Goal: Task Accomplishment & Management: Manage account settings

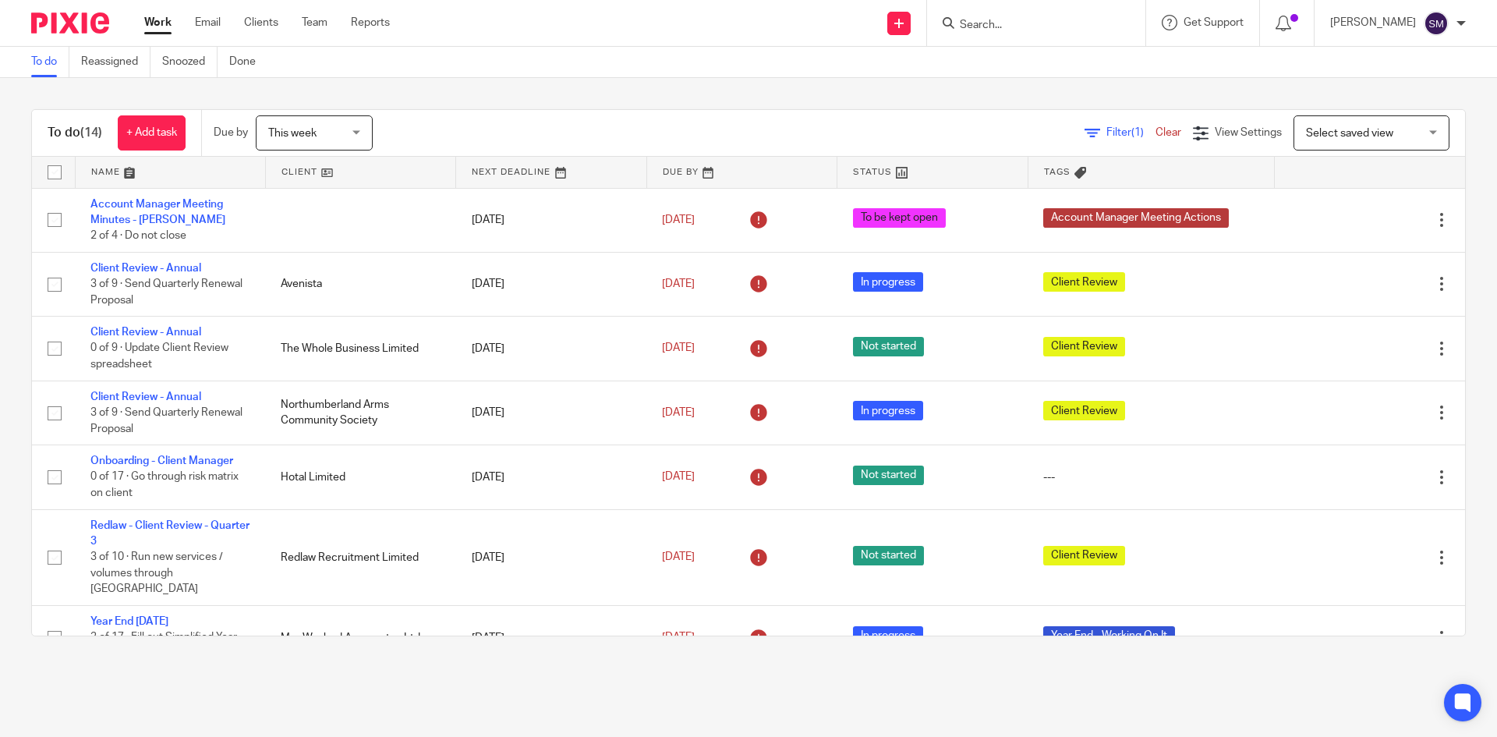
click at [955, 24] on icon at bounding box center [949, 23] width 12 height 12
click at [991, 23] on input "Search" at bounding box center [1028, 26] width 140 height 14
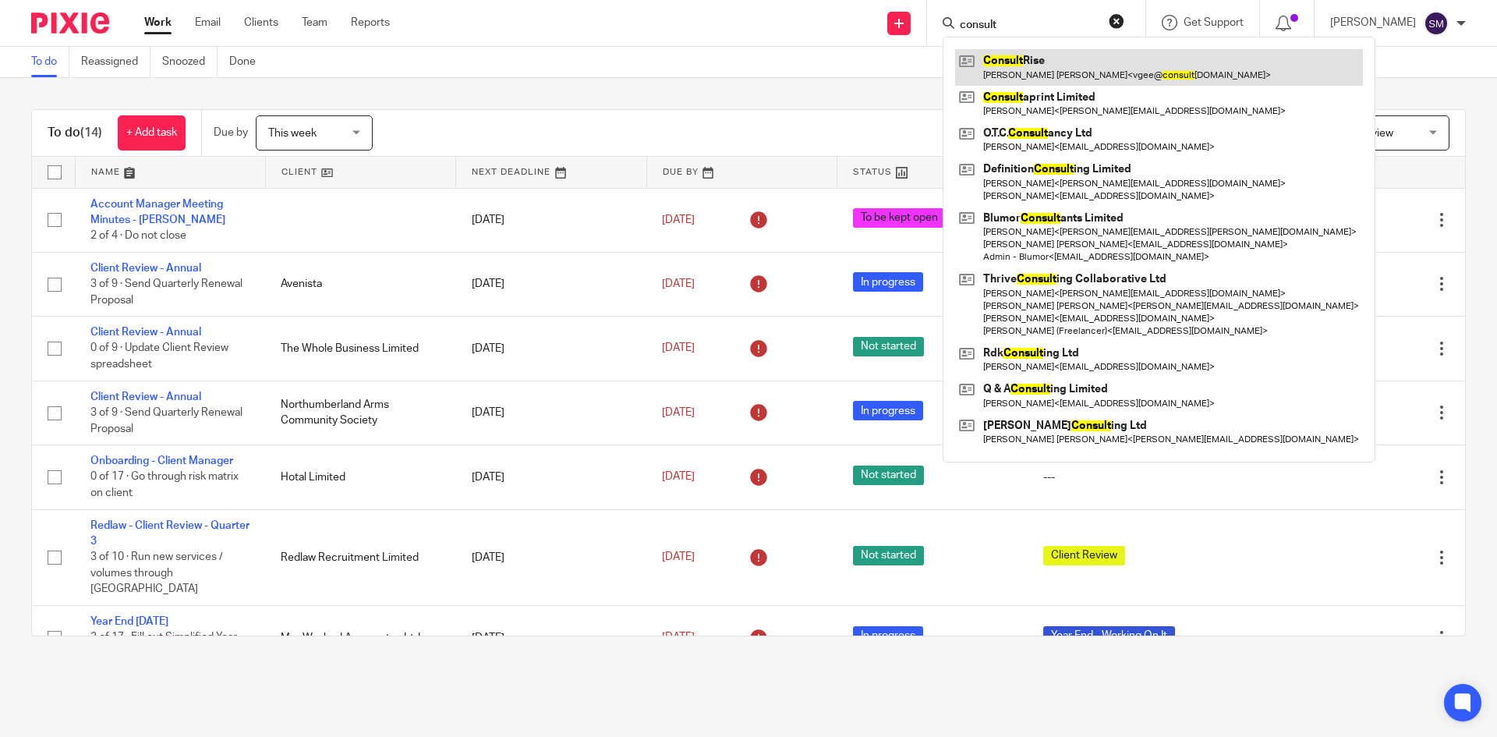
type input "consult"
click at [1032, 58] on link at bounding box center [1159, 67] width 408 height 36
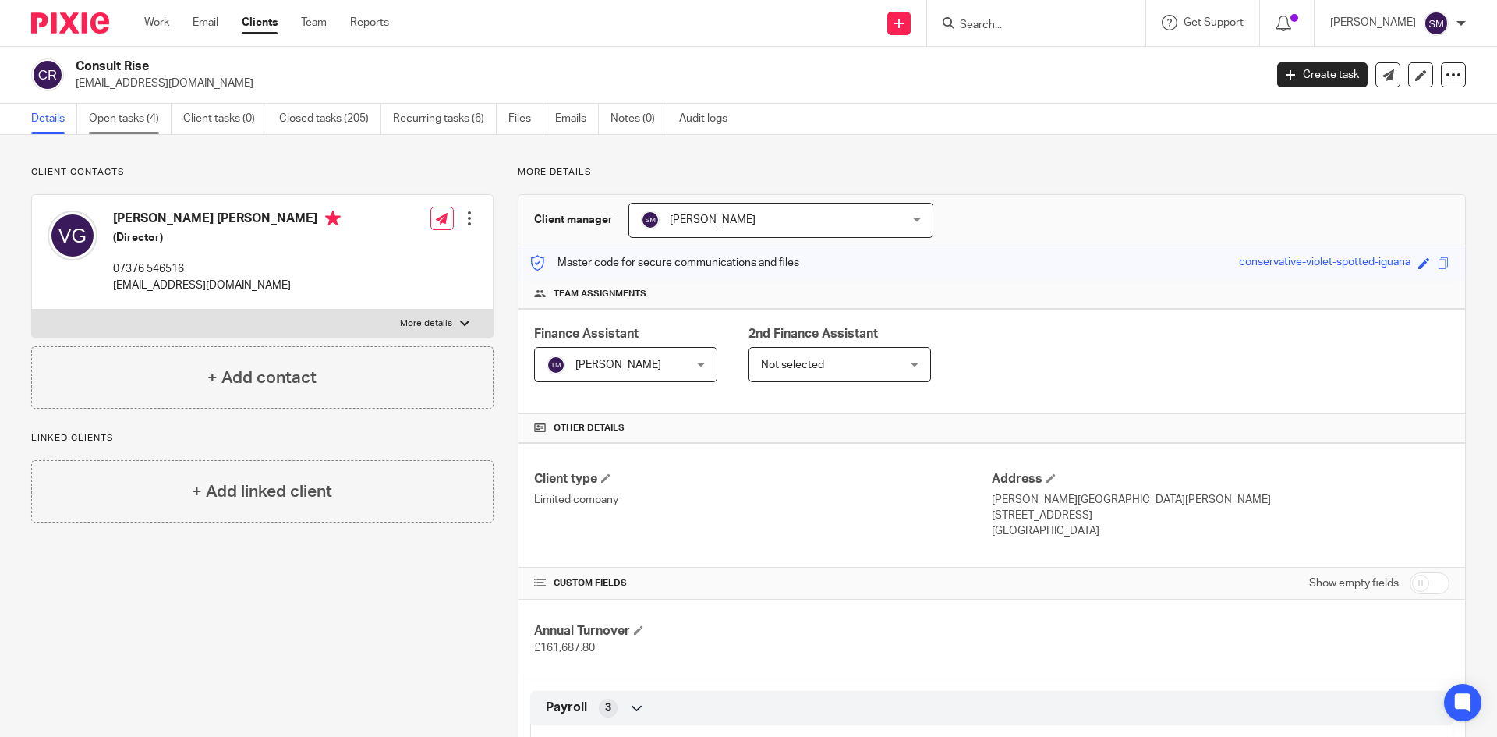
click at [131, 122] on link "Open tasks (4)" at bounding box center [130, 119] width 83 height 30
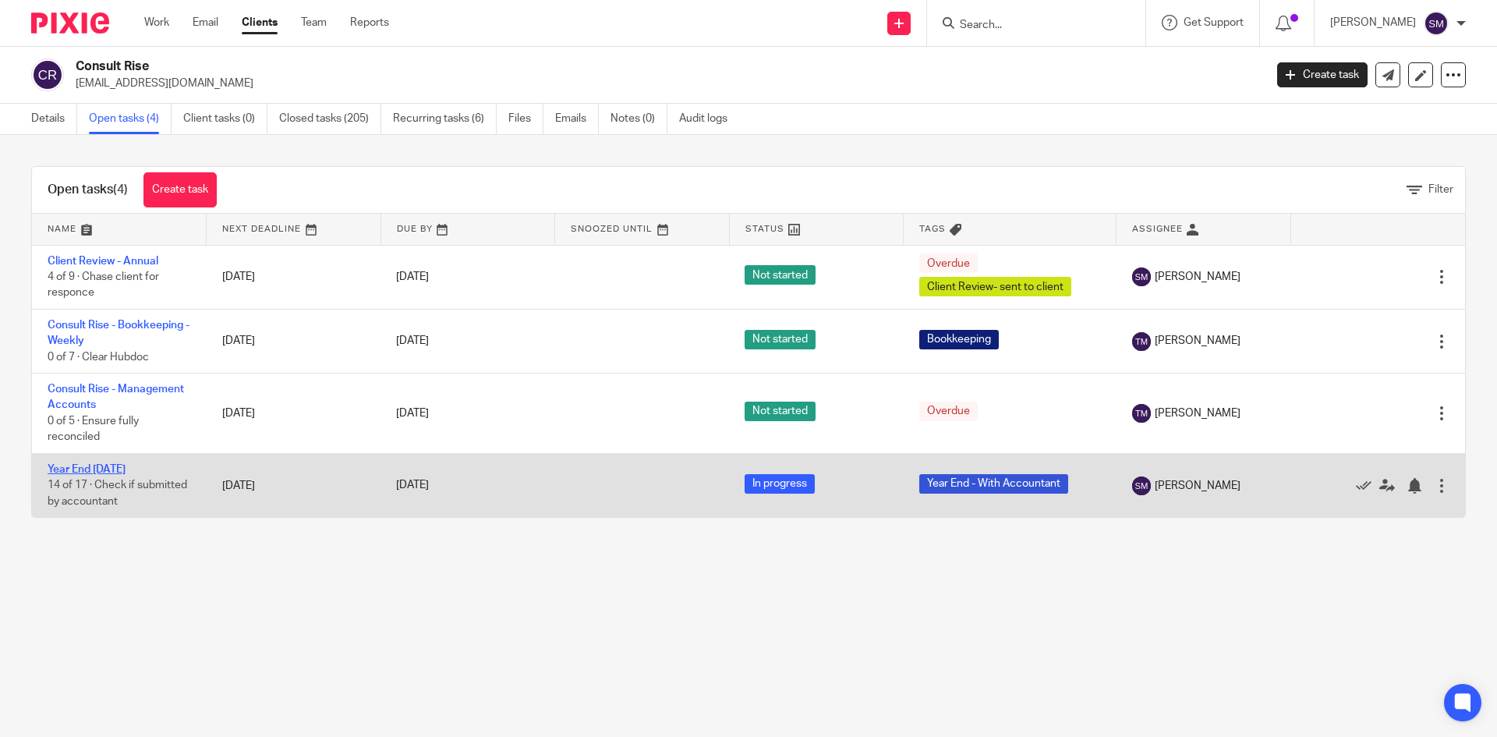
click at [98, 466] on link "Year End [DATE]" at bounding box center [87, 469] width 78 height 11
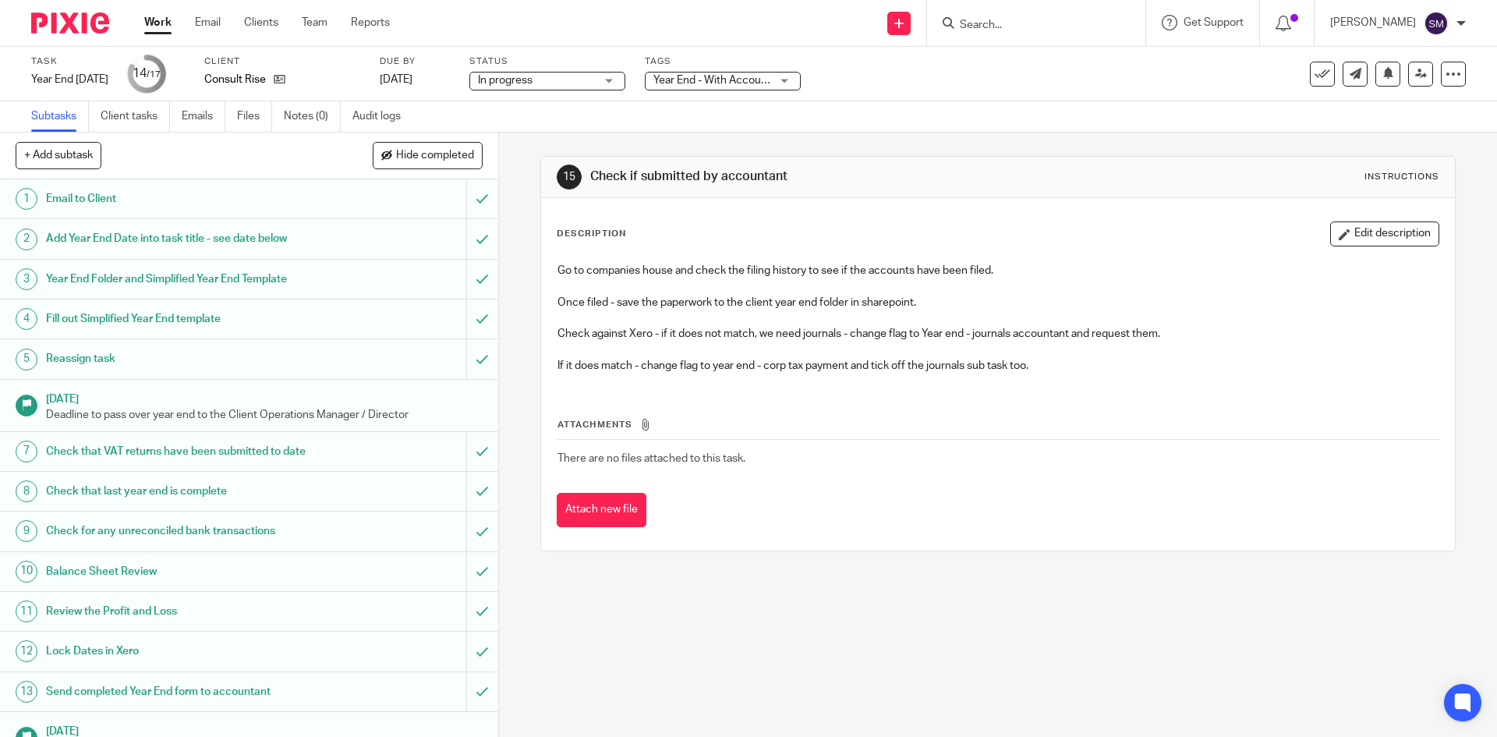
scroll to position [163, 0]
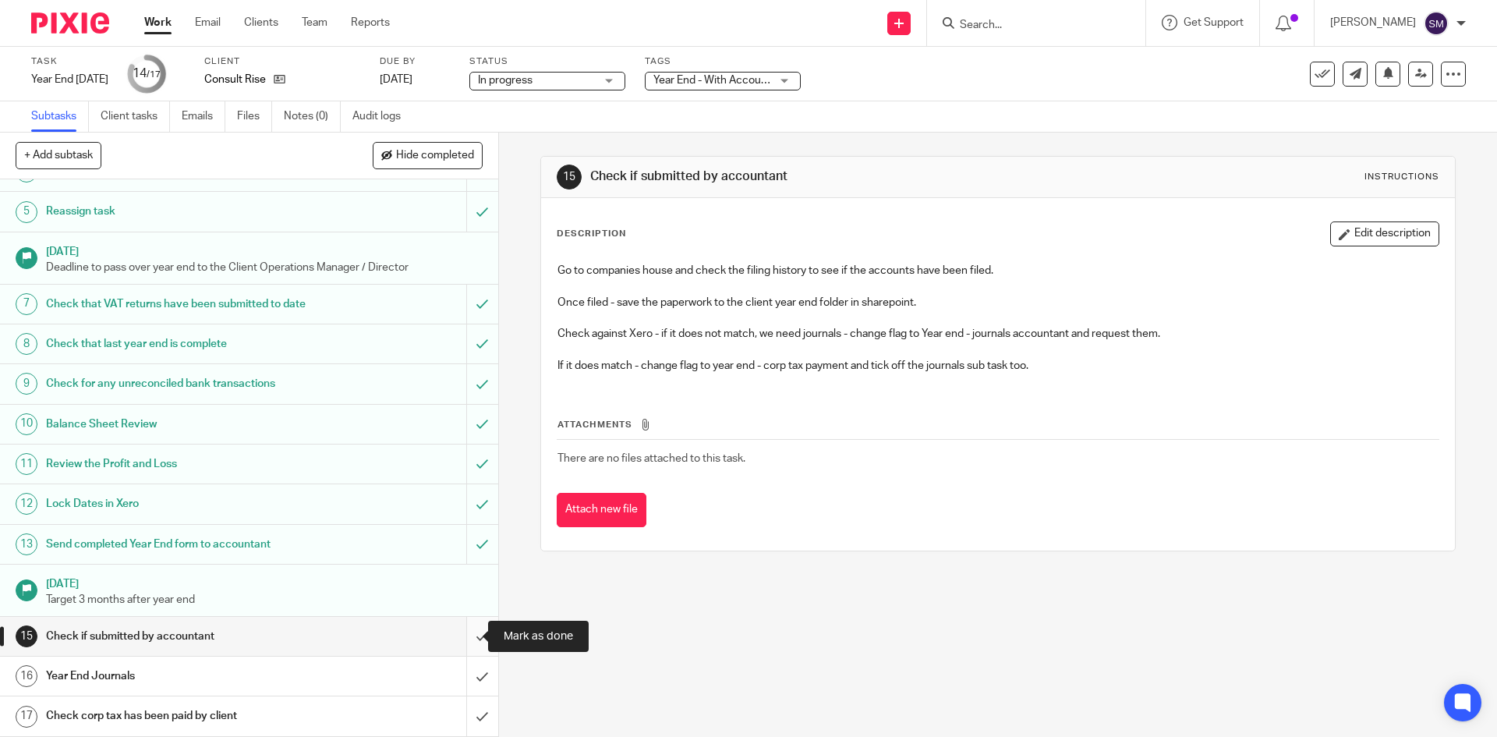
click at [460, 634] on input "submit" at bounding box center [249, 636] width 498 height 39
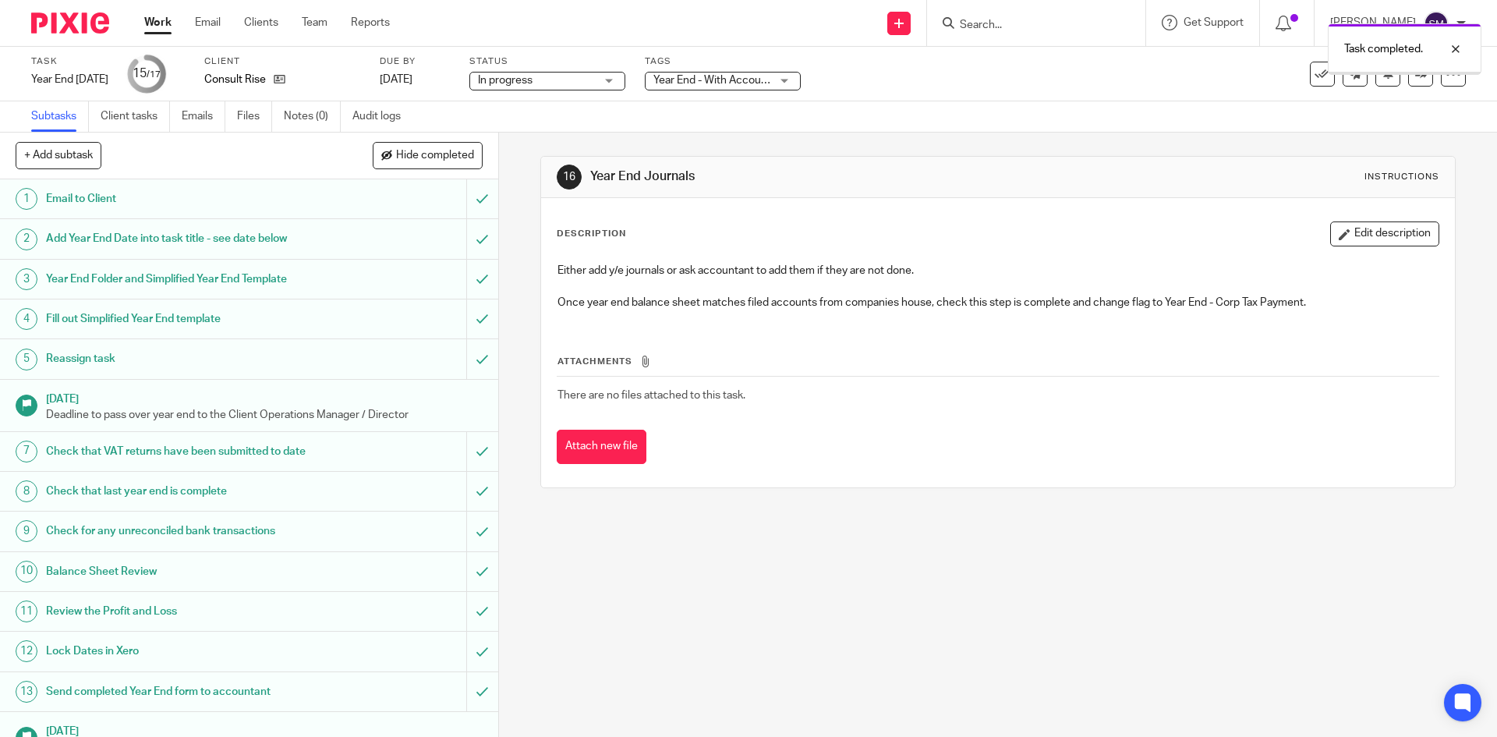
scroll to position [163, 0]
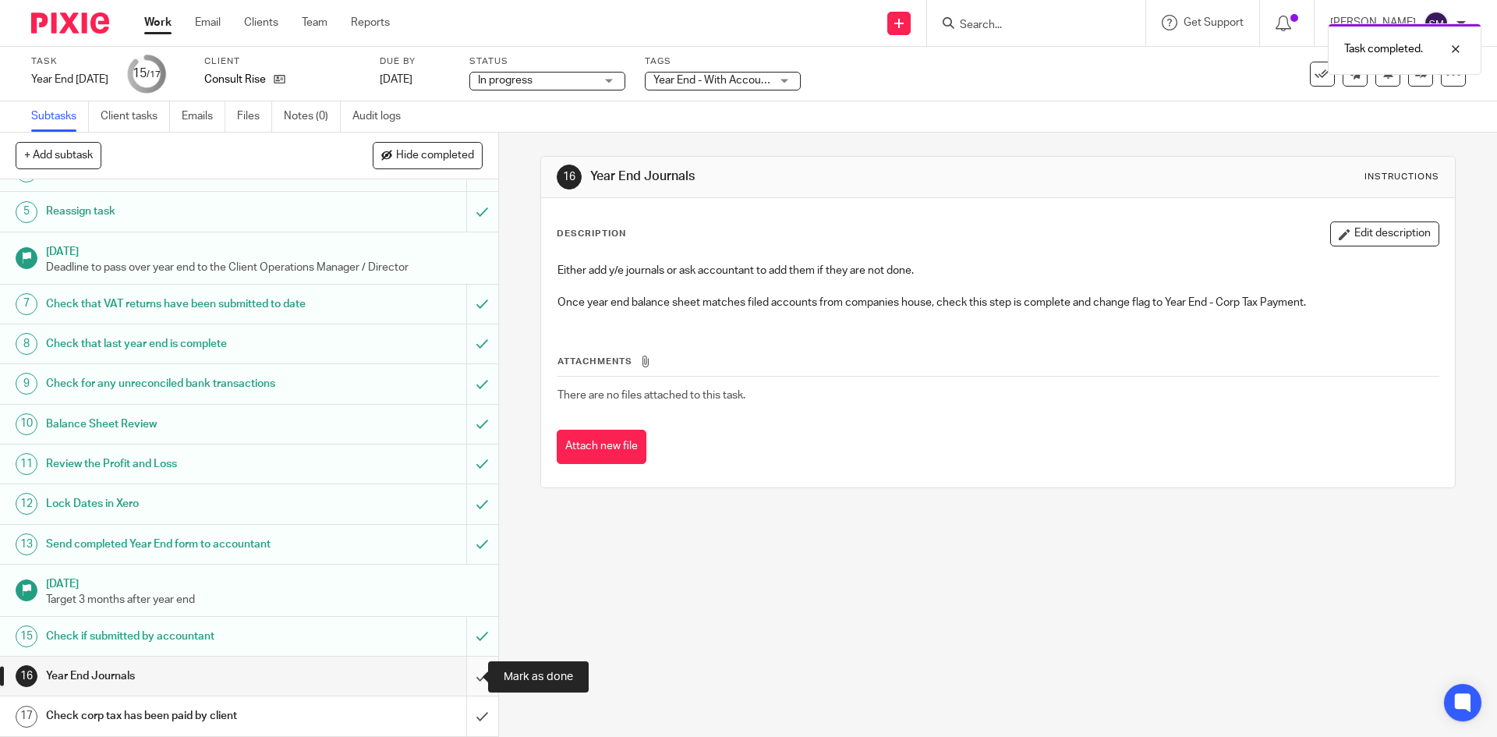
click at [465, 674] on input "submit" at bounding box center [249, 676] width 498 height 39
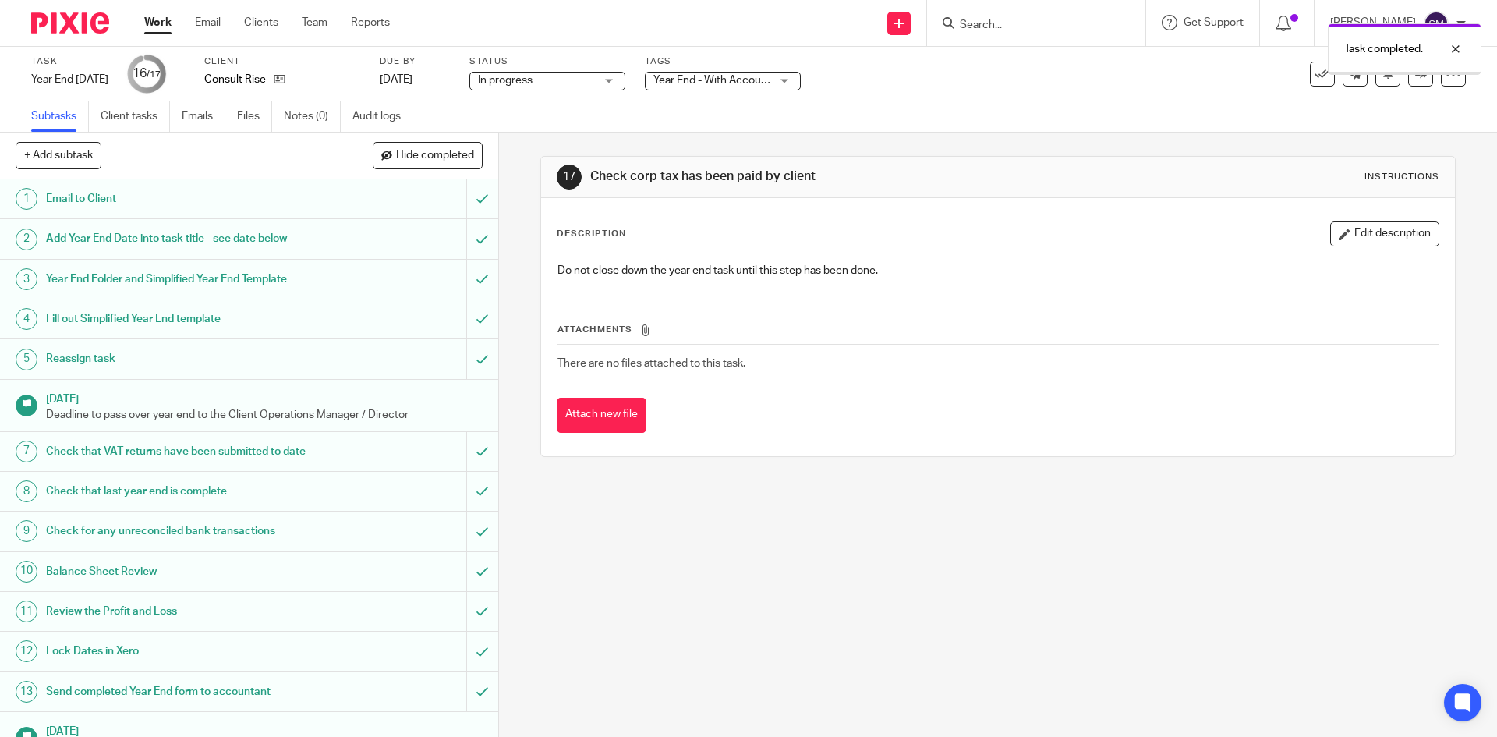
scroll to position [163, 0]
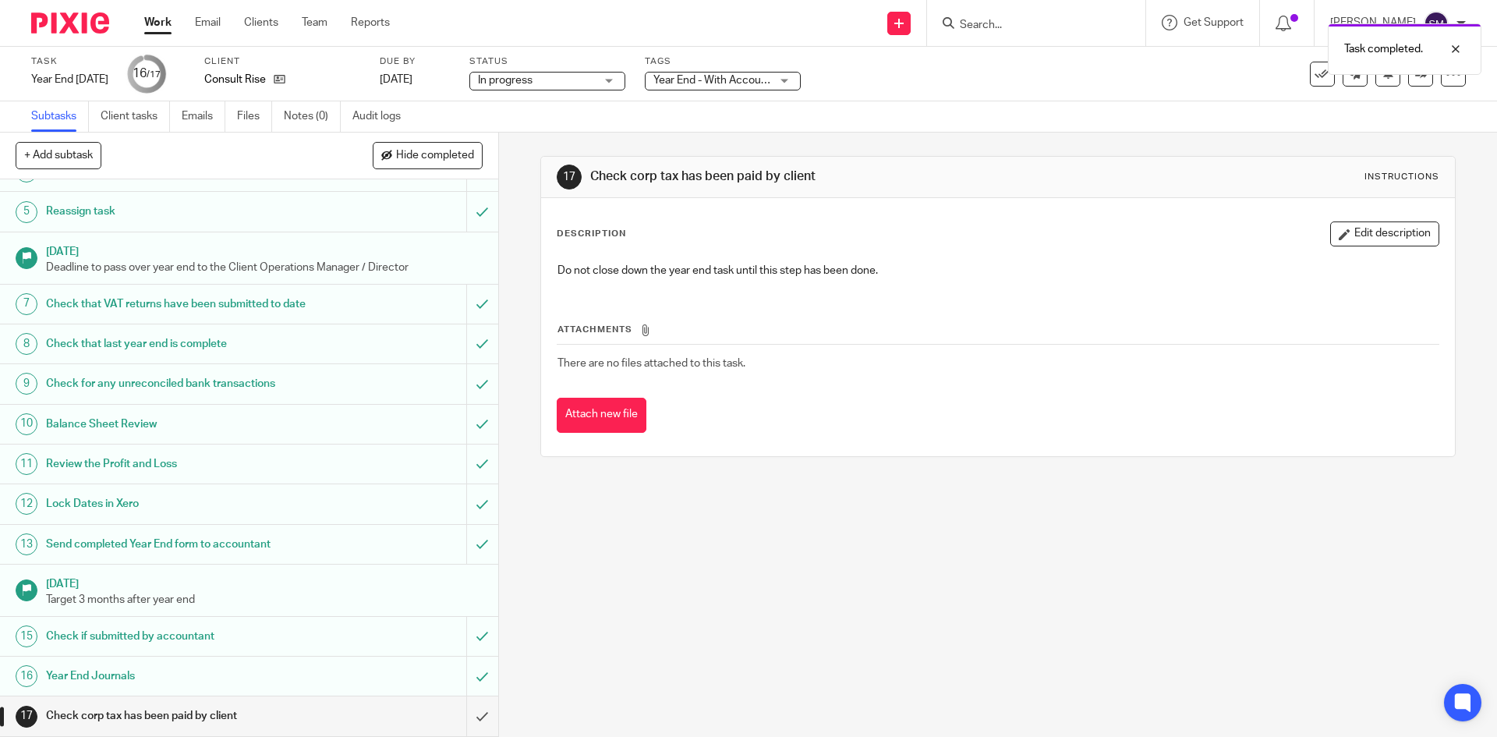
click at [205, 680] on h1 "Year End Journals" at bounding box center [181, 675] width 270 height 23
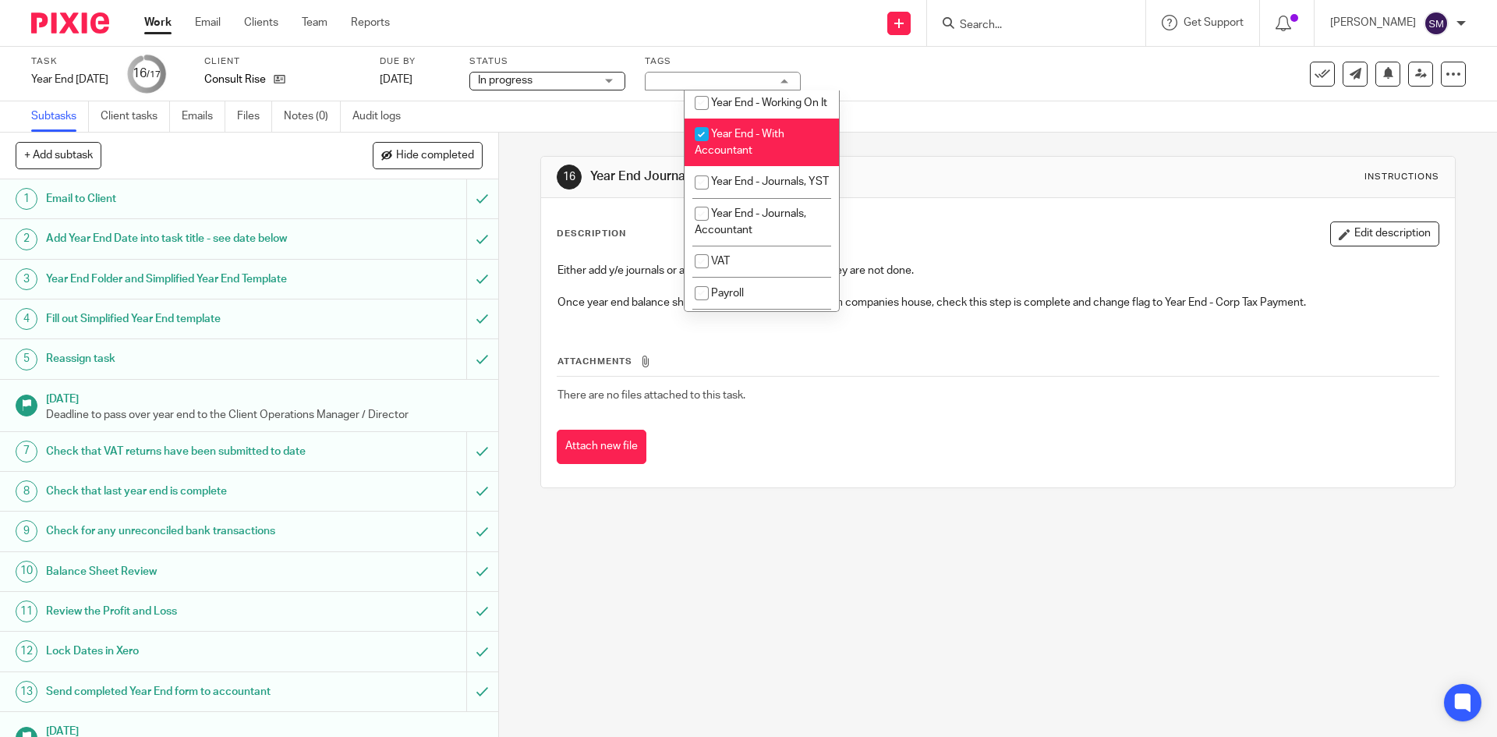
scroll to position [178, 0]
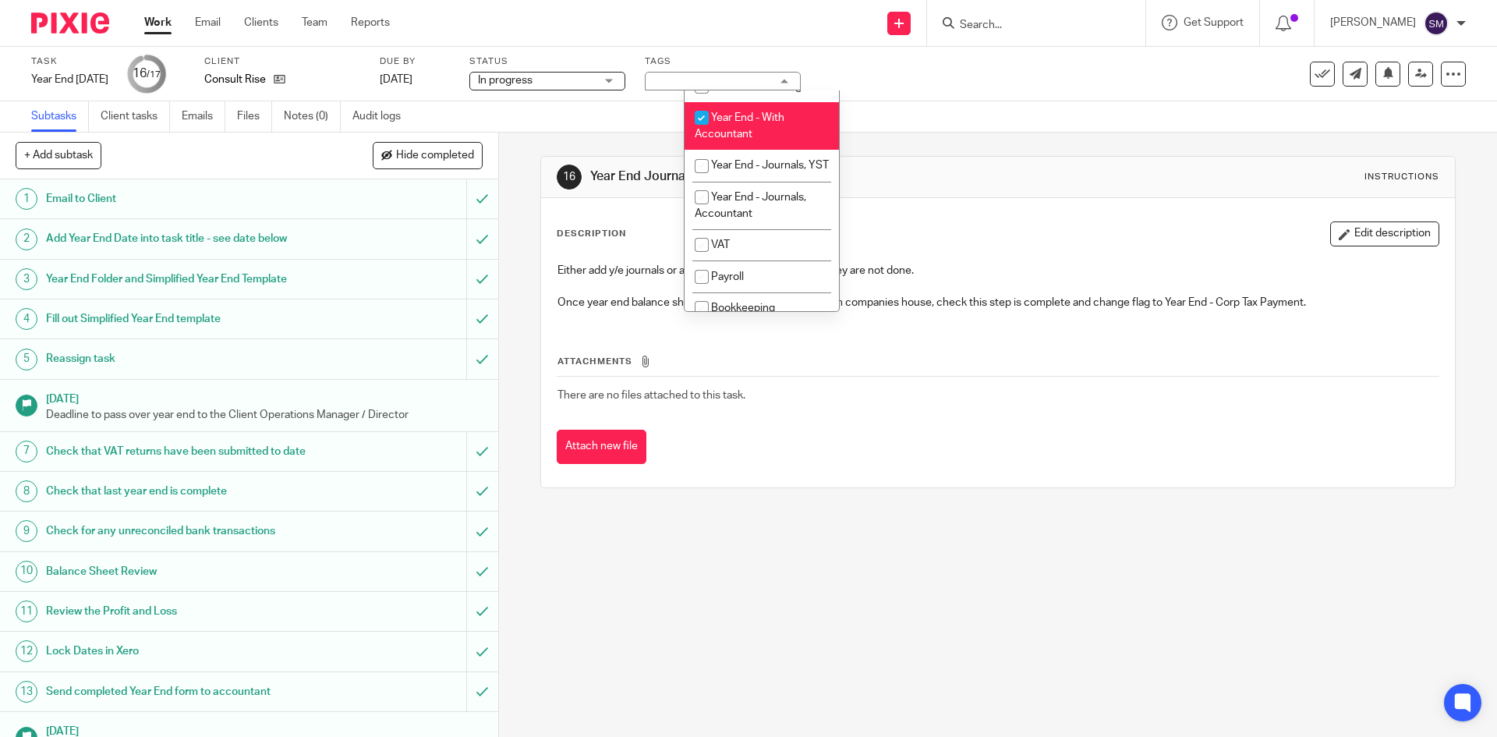
click at [703, 131] on input "checkbox" at bounding box center [702, 118] width 30 height 30
checkbox input "false"
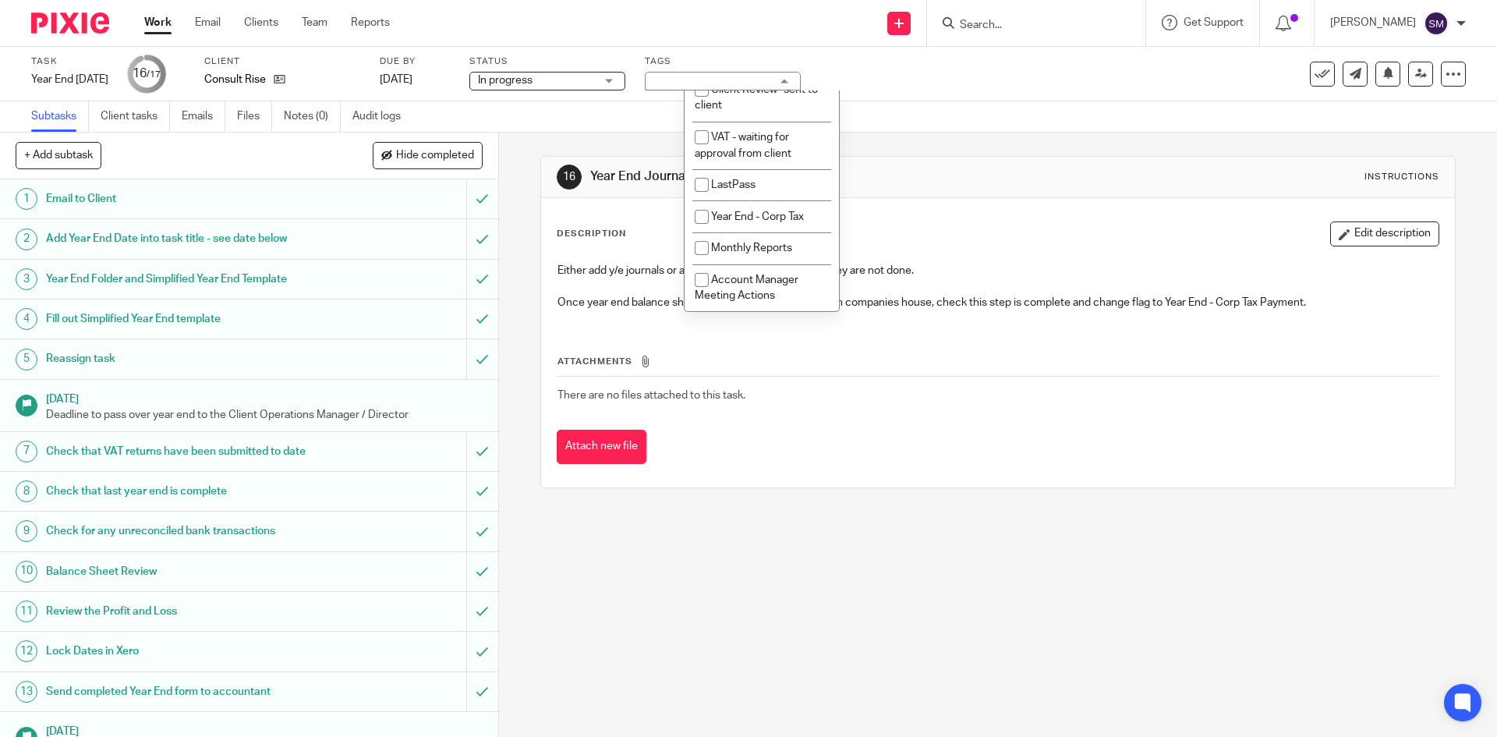
scroll to position [635, 0]
click at [700, 216] on input "checkbox" at bounding box center [702, 217] width 30 height 30
checkbox input "true"
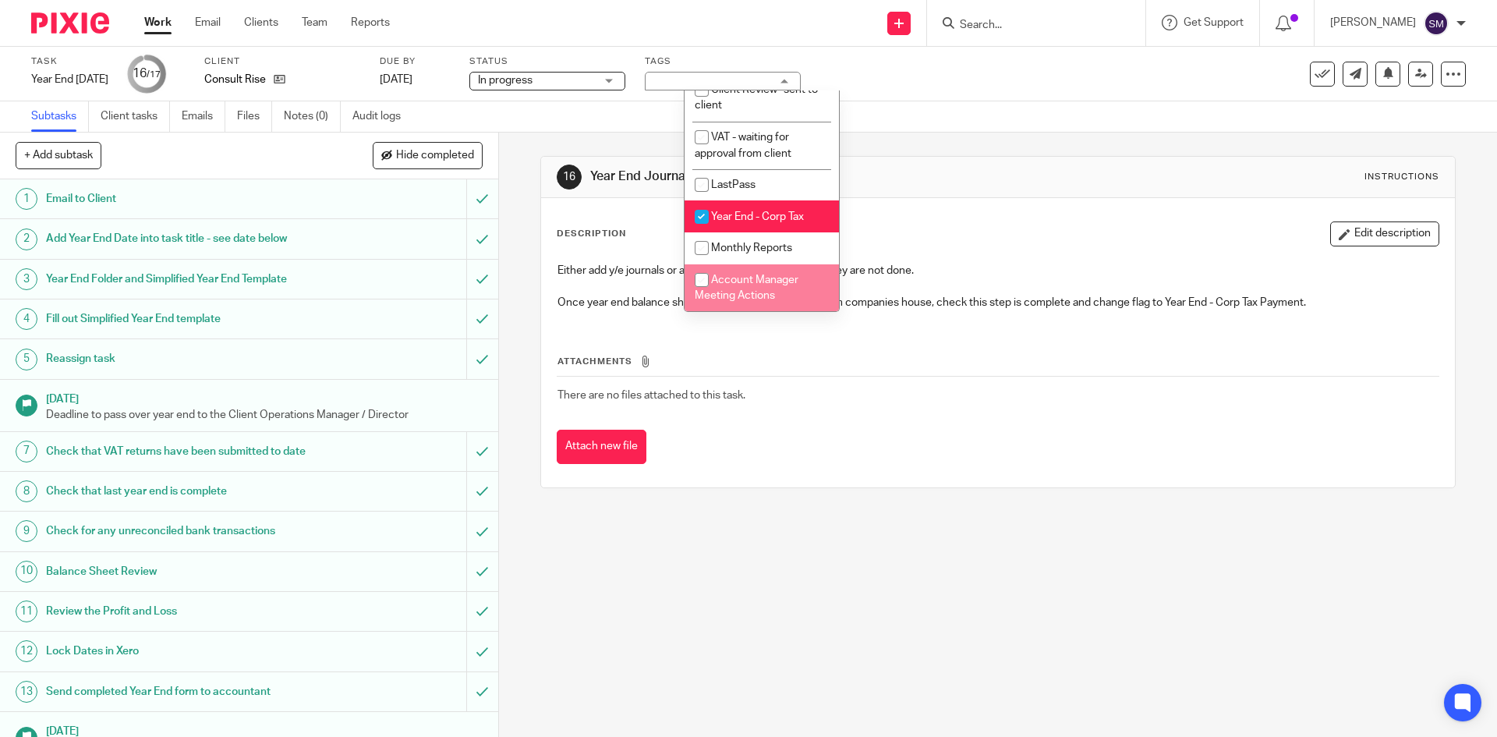
drag, startPoint x: 732, startPoint y: 564, endPoint x: 721, endPoint y: 554, distance: 13.8
click at [731, 562] on div "16 Year End Journals Instructions Description Edit description Either add y/e j…" at bounding box center [998, 435] width 998 height 604
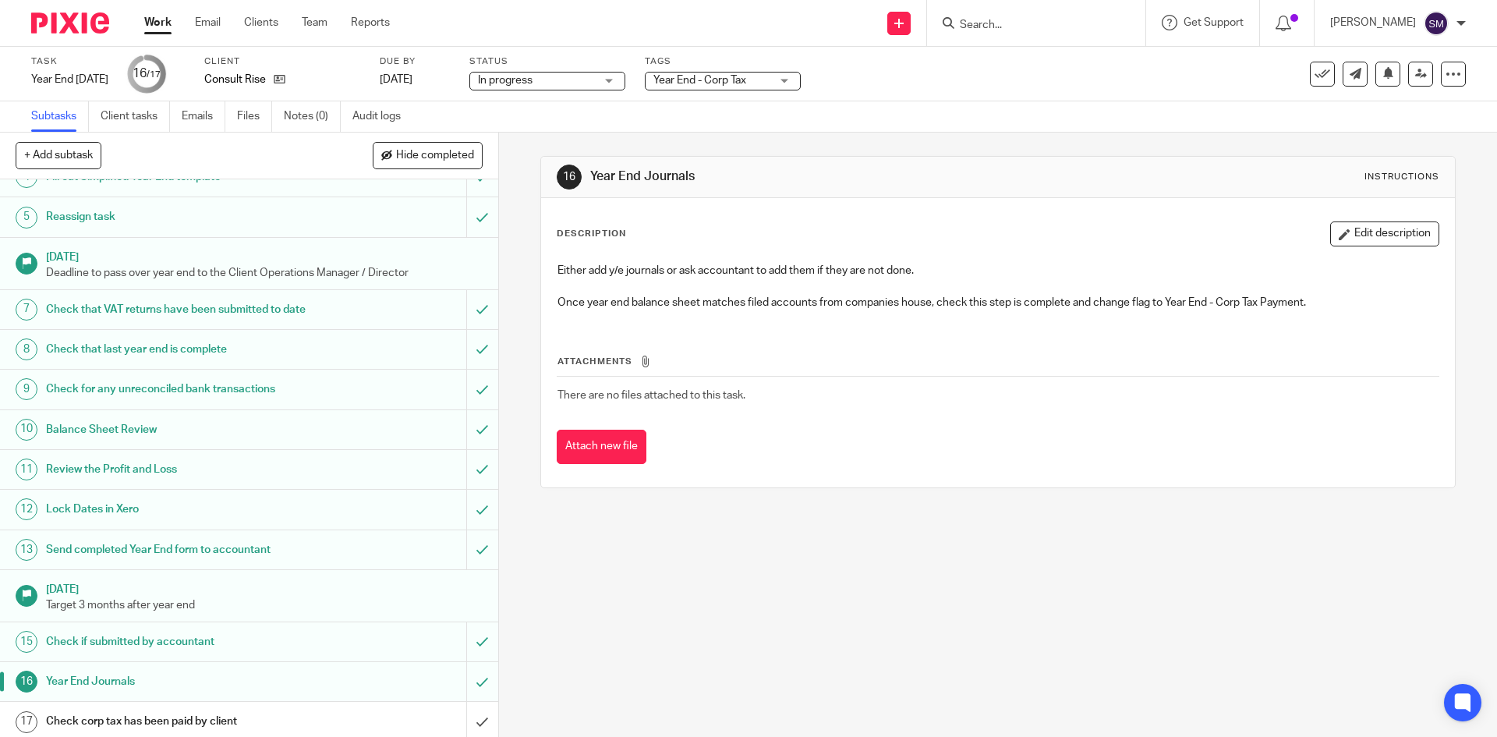
scroll to position [163, 0]
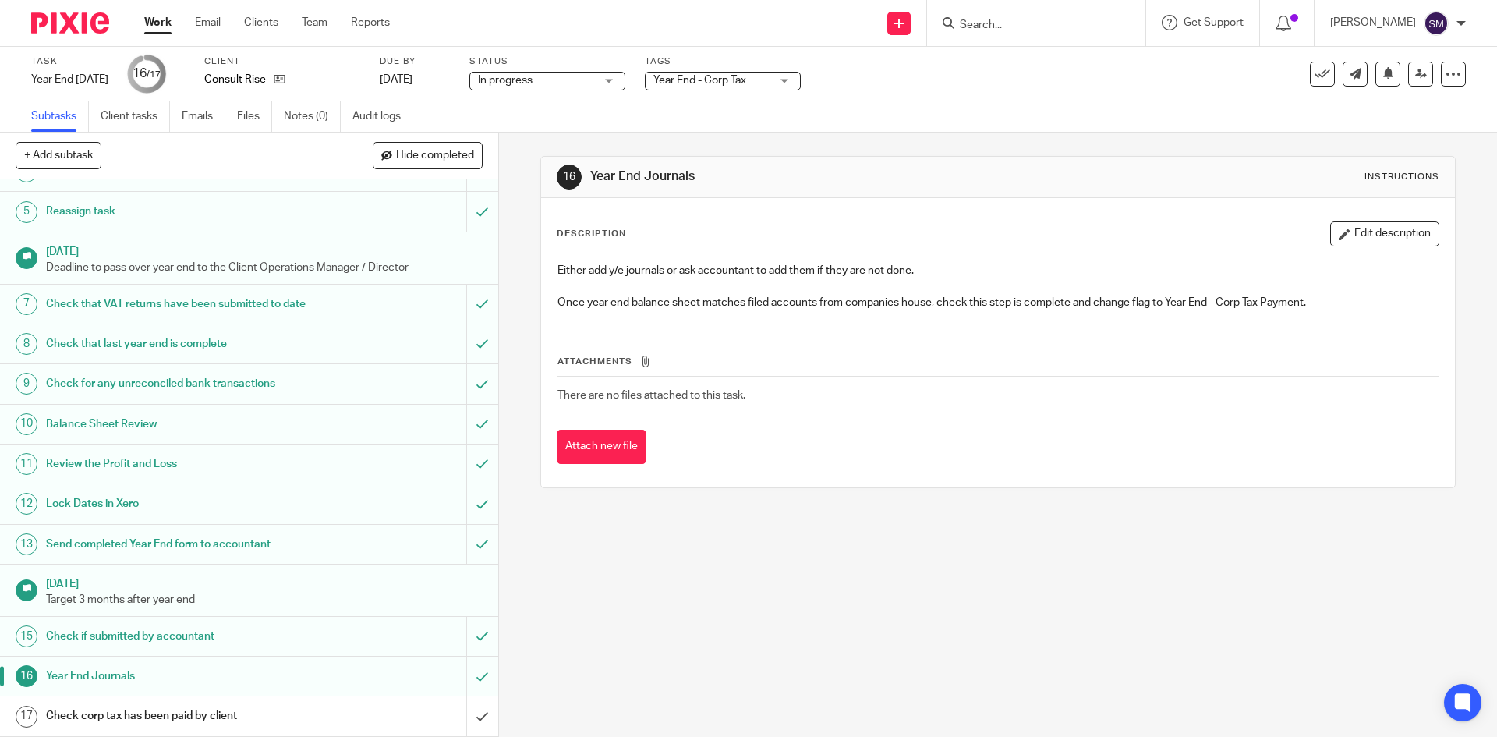
click at [342, 720] on div "Check corp tax has been paid by client" at bounding box center [248, 715] width 405 height 23
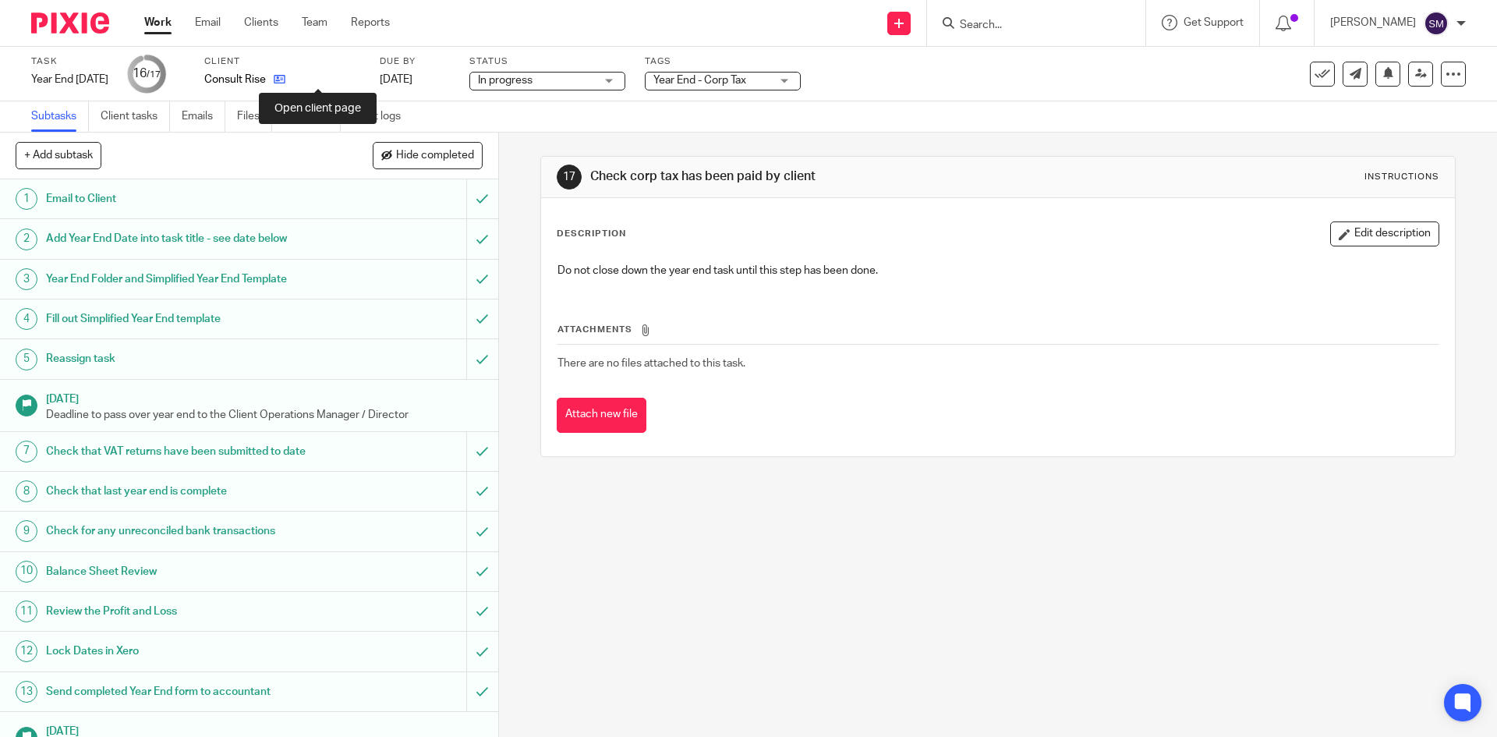
click at [285, 75] on icon at bounding box center [280, 79] width 12 height 12
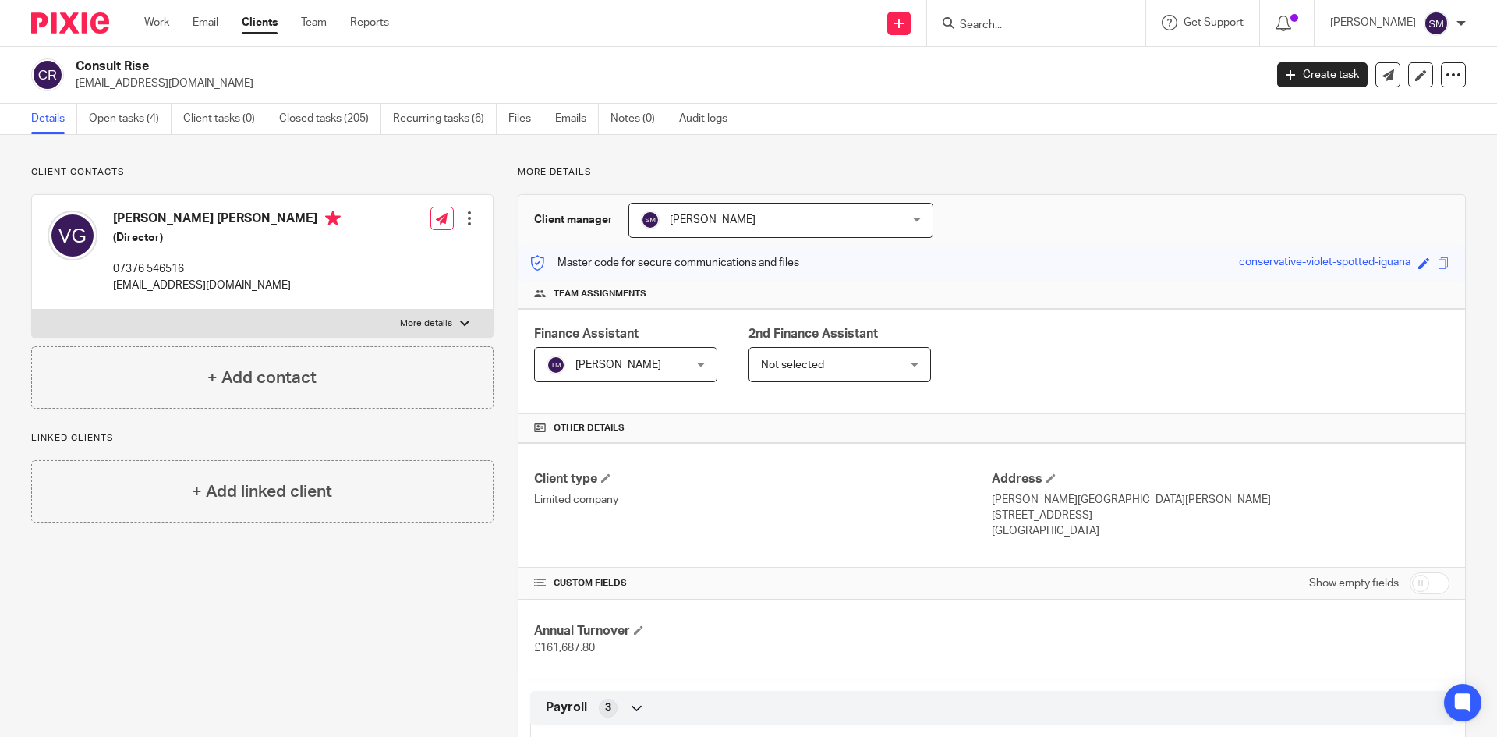
click at [129, 108] on link "Open tasks (4)" at bounding box center [130, 119] width 83 height 30
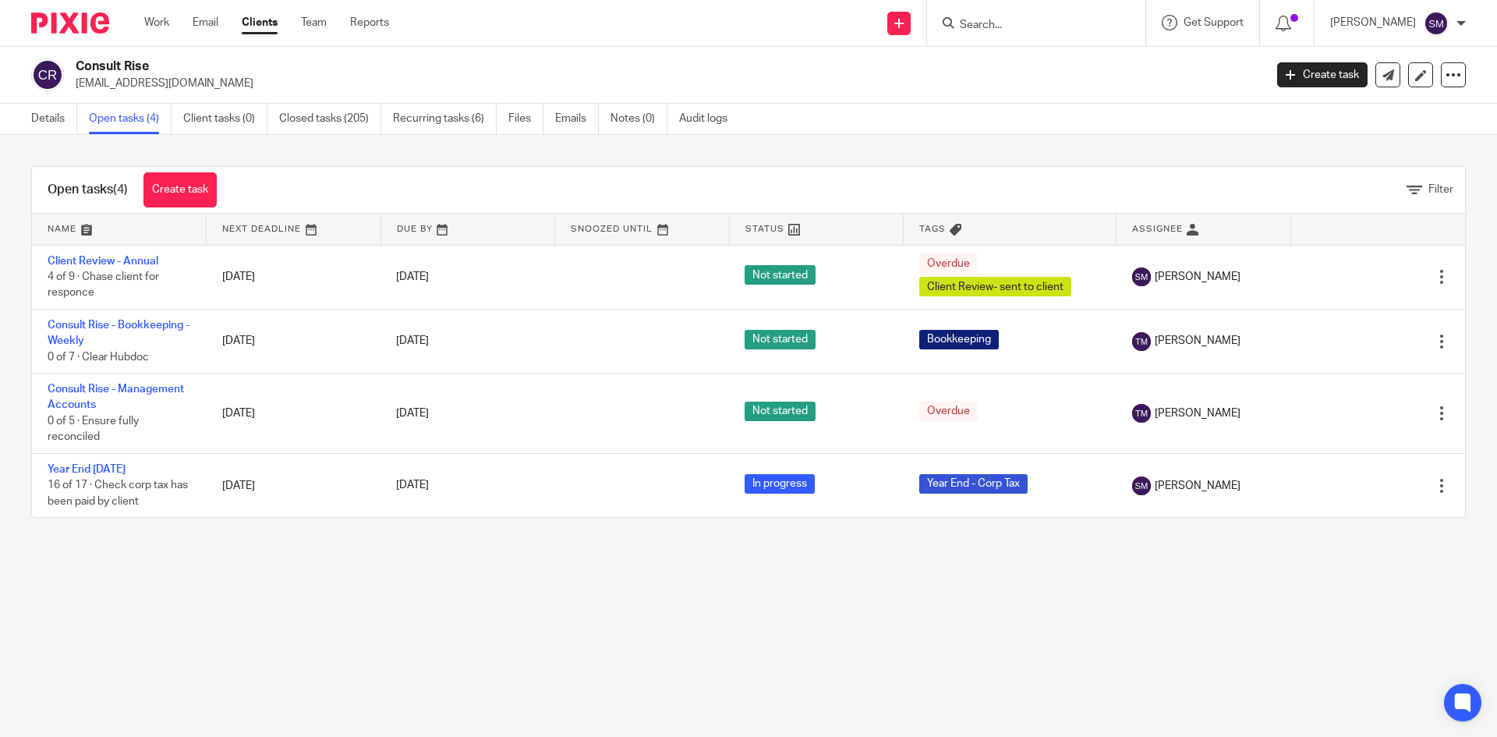
click at [296, 614] on main "Consult Rise vgee@consultrise.co.uk Create task Update from Companies House Exp…" at bounding box center [748, 368] width 1497 height 737
click at [1083, 26] on input "Search" at bounding box center [1028, 26] width 140 height 14
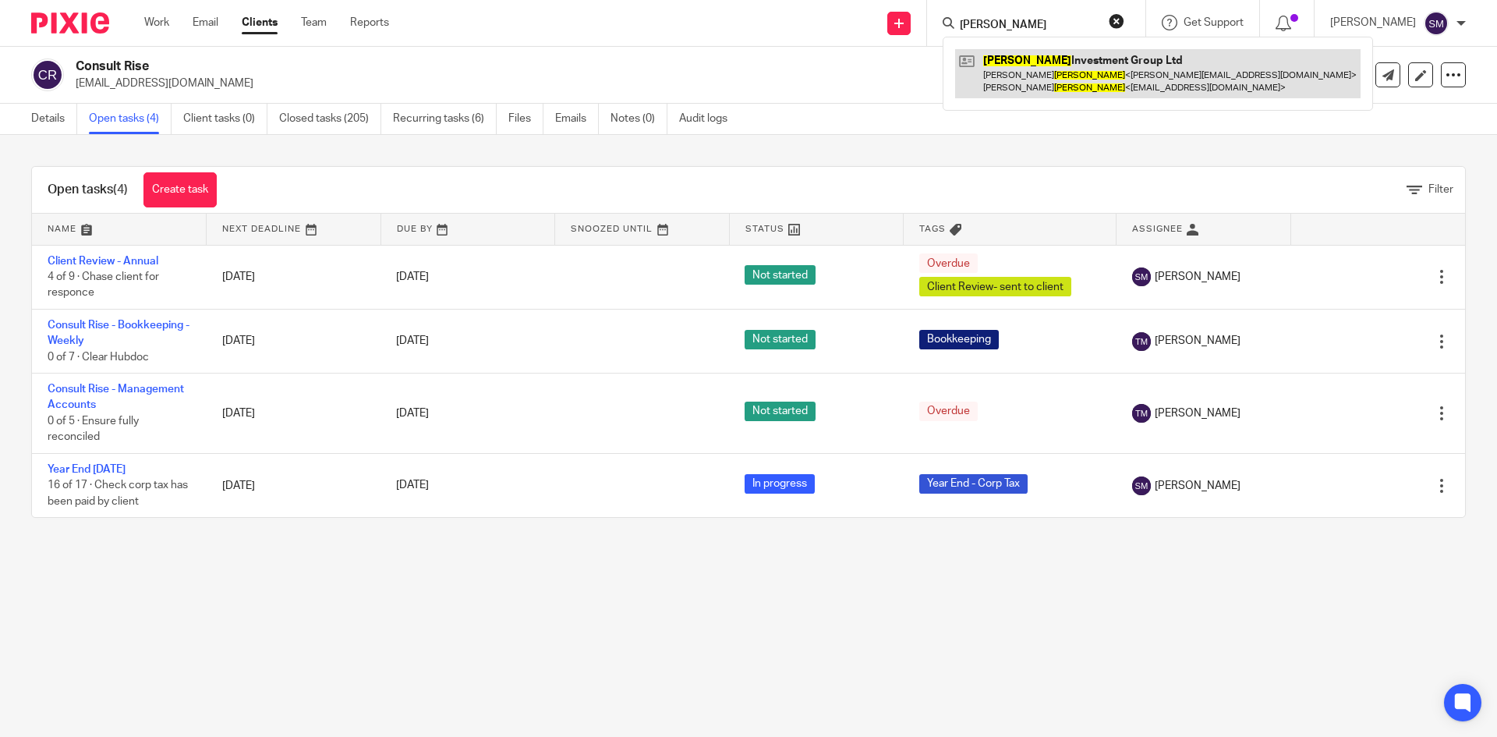
type input "[PERSON_NAME]"
click at [1068, 66] on link at bounding box center [1158, 73] width 406 height 48
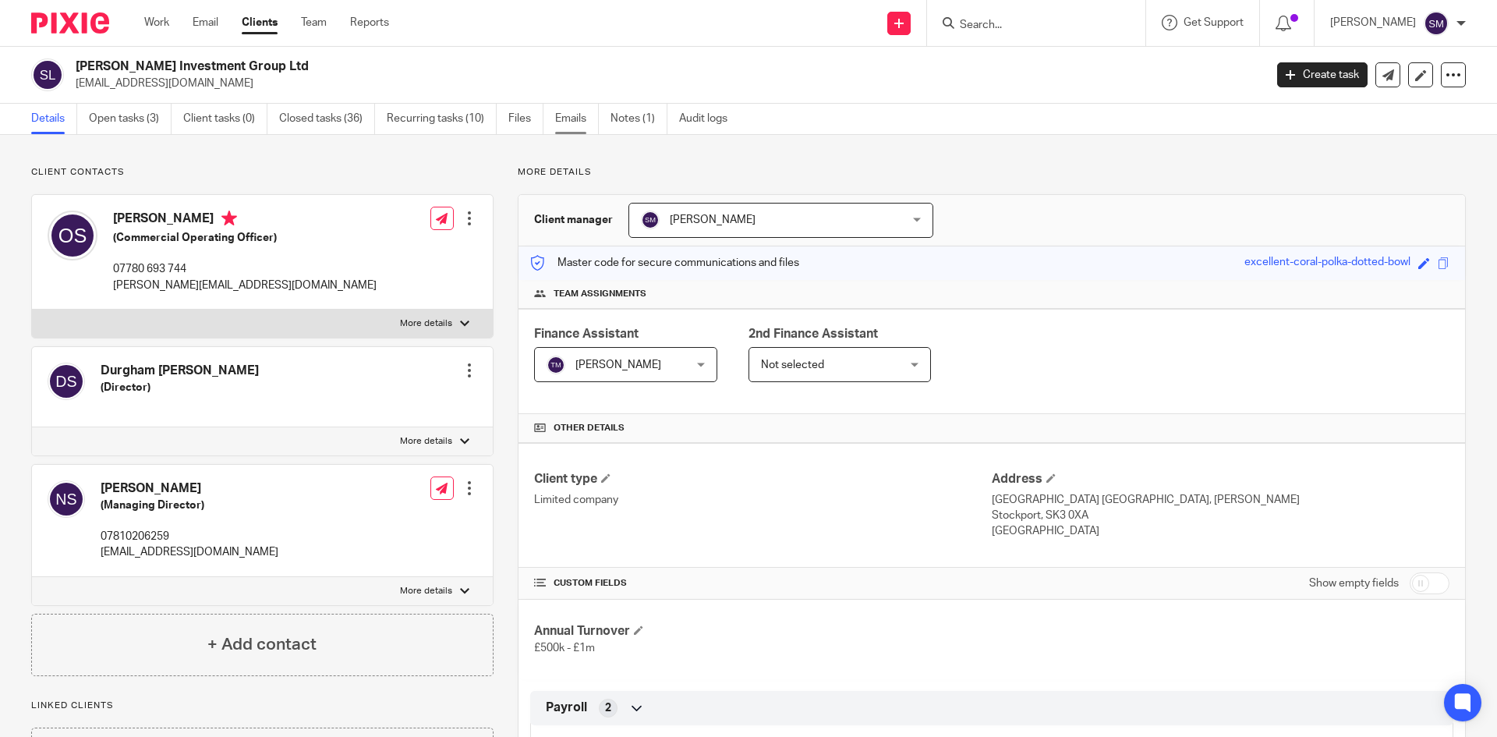
click at [568, 122] on link "Emails" at bounding box center [577, 119] width 44 height 30
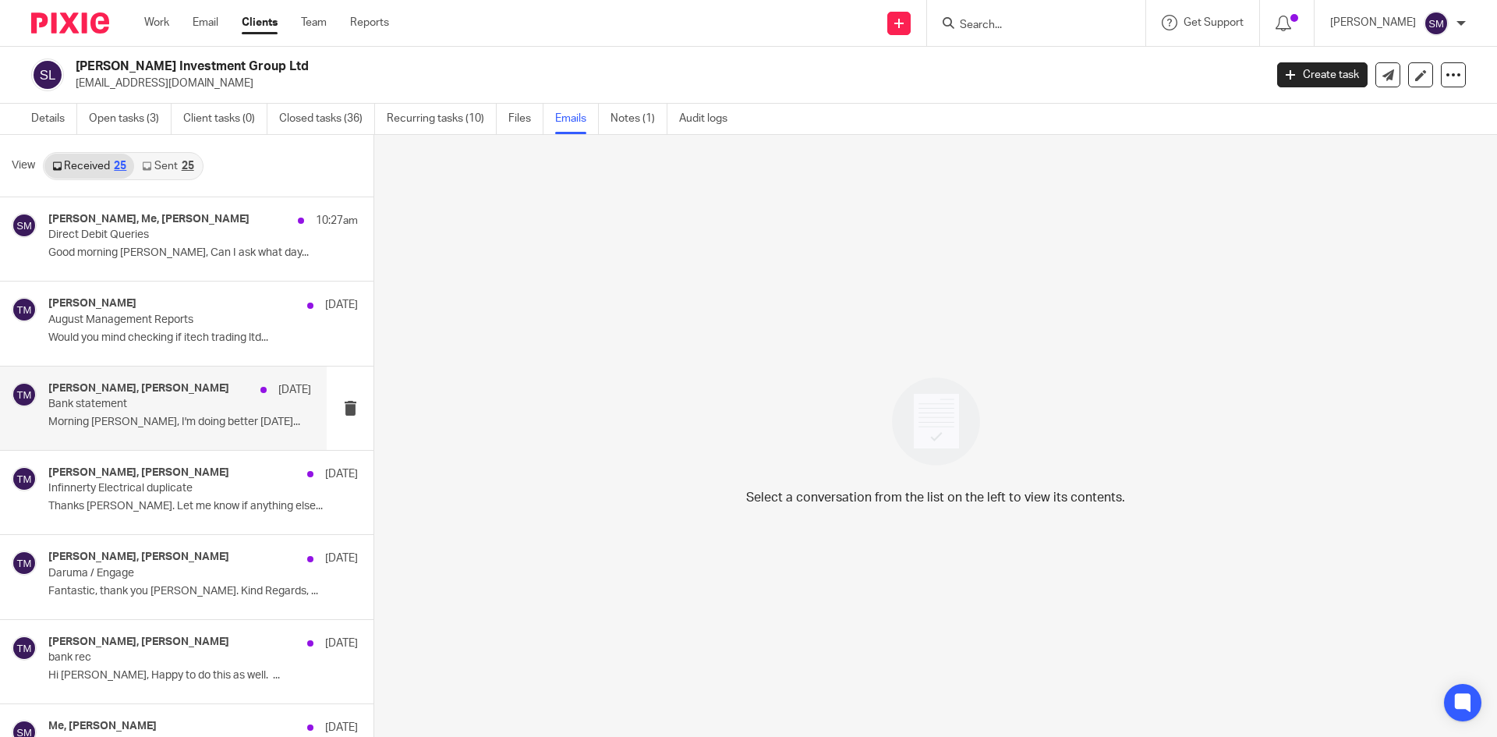
click at [151, 414] on div "Omar Shamot, Terri Morley 11 Sep Bank statement Morning Terri, I'm doing better…" at bounding box center [179, 408] width 263 height 52
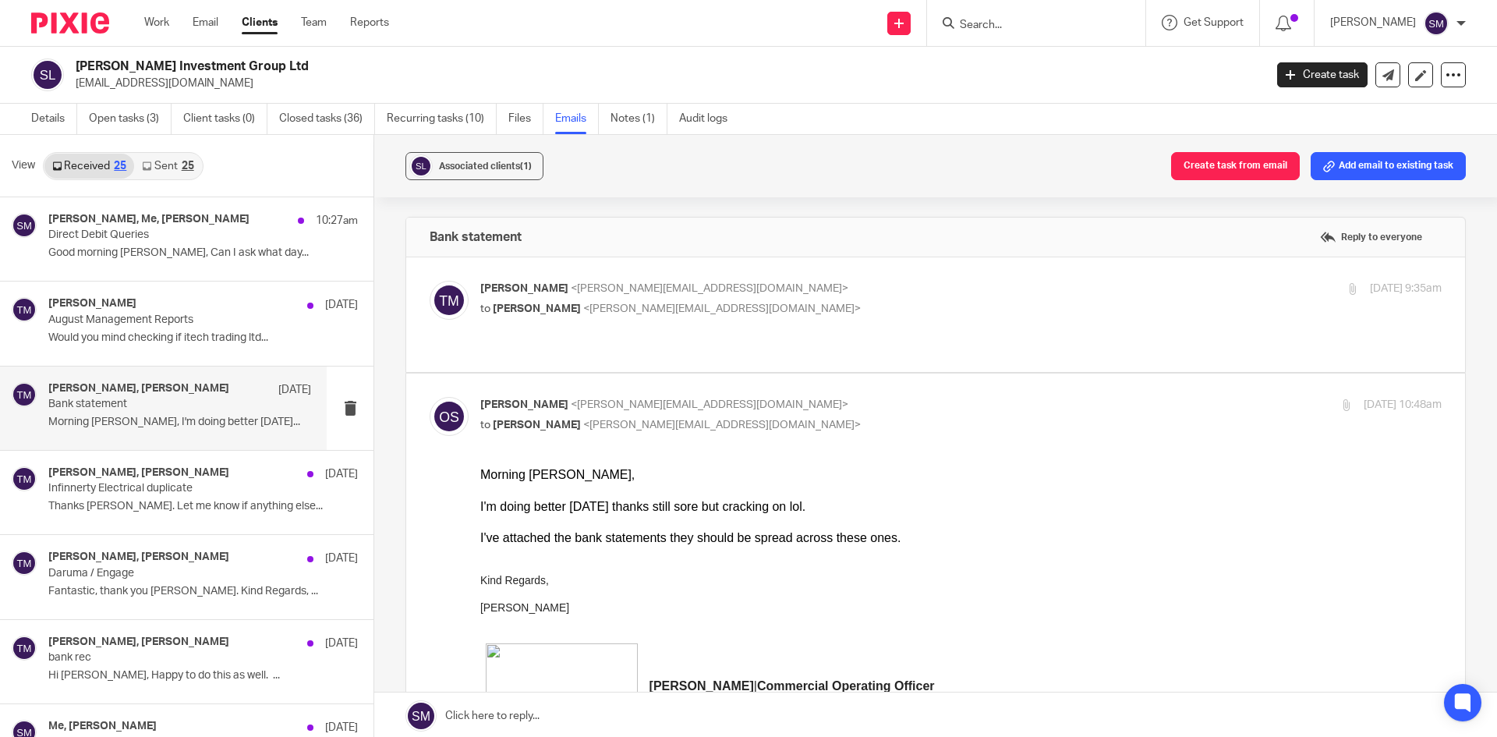
click at [788, 298] on div "Terri Morley <terri@yoursupportteamltd.co.uk> to Omar Shamot <omar@sigpropertie…" at bounding box center [800, 299] width 641 height 36
checkbox input "true"
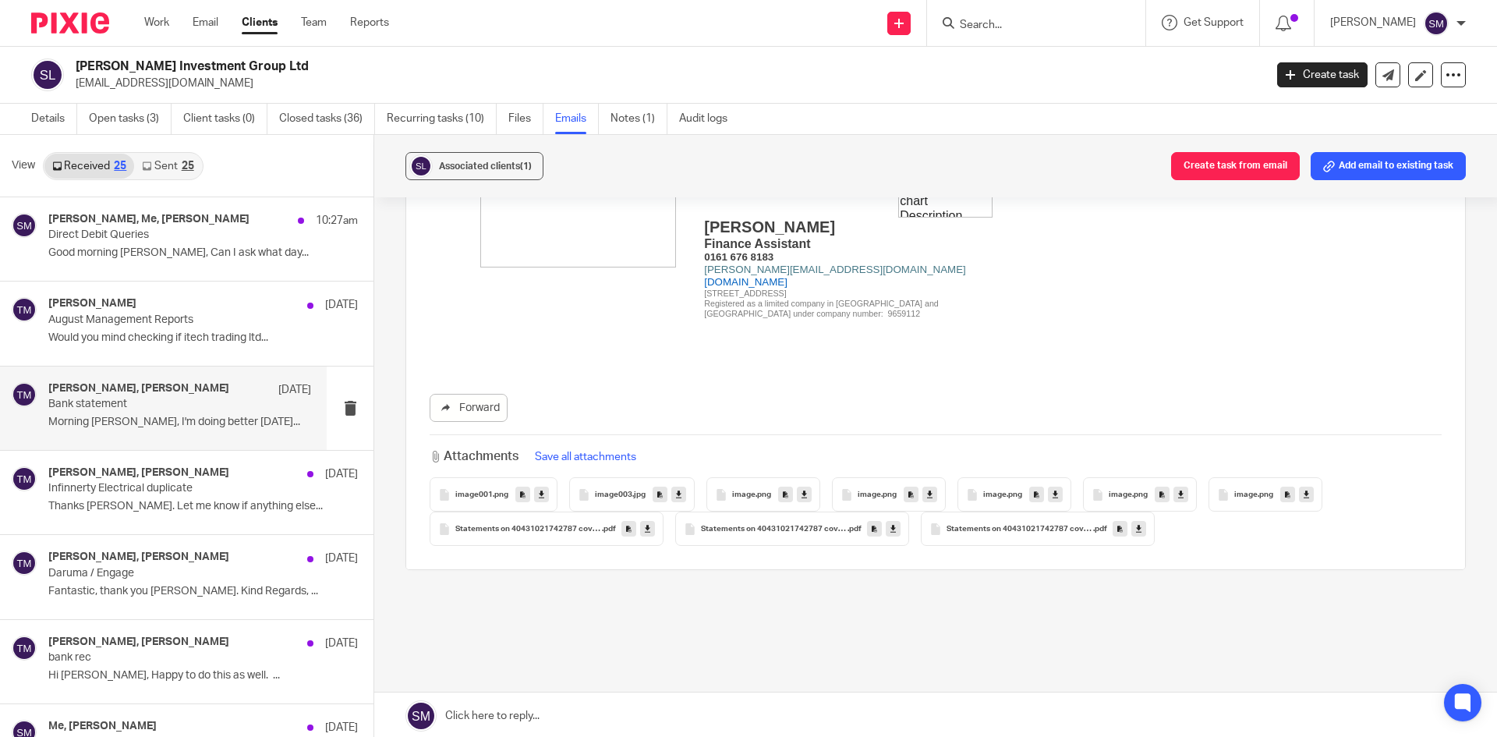
scroll to position [1353, 0]
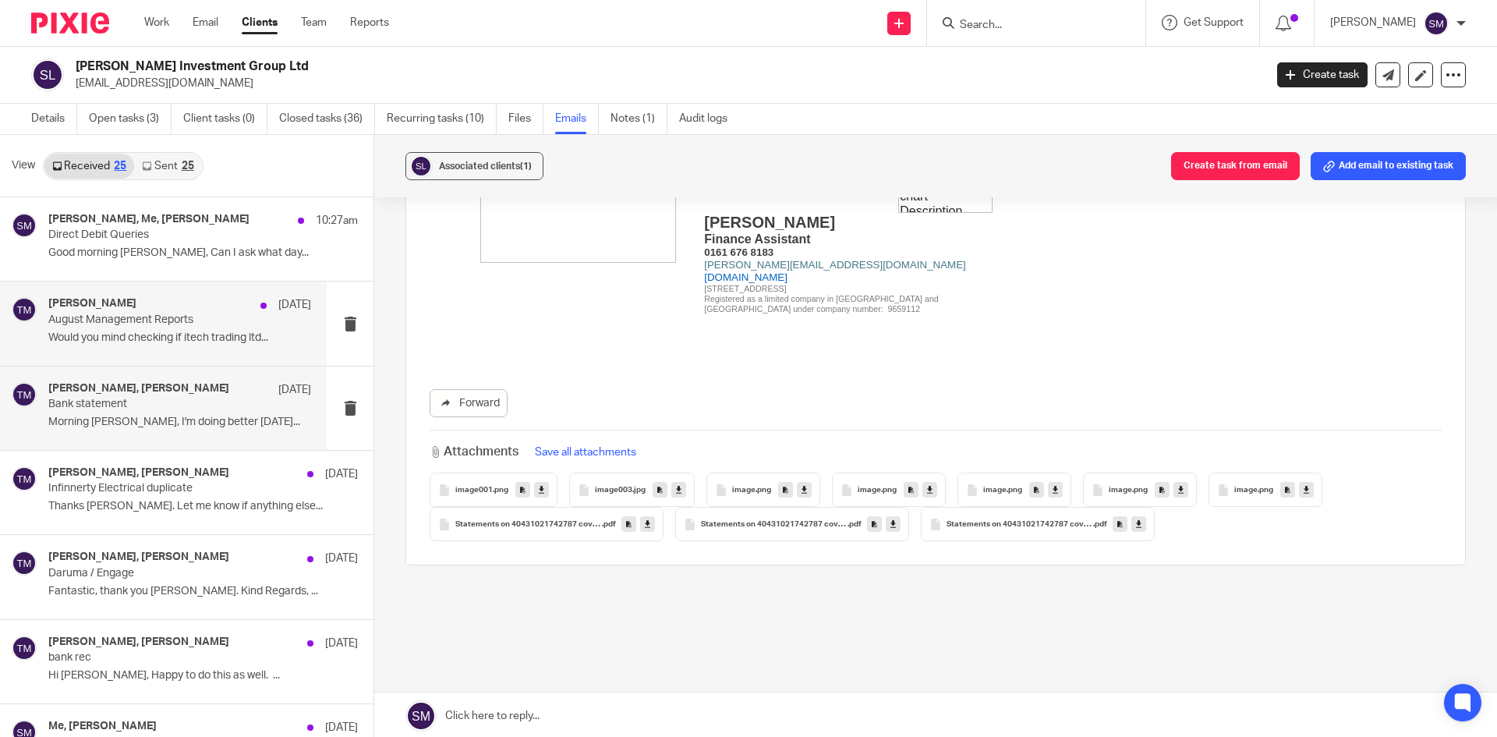
click at [137, 328] on div "Terri Morley 12 Sep August Management Reports Would you mind checking if itech …" at bounding box center [179, 323] width 263 height 52
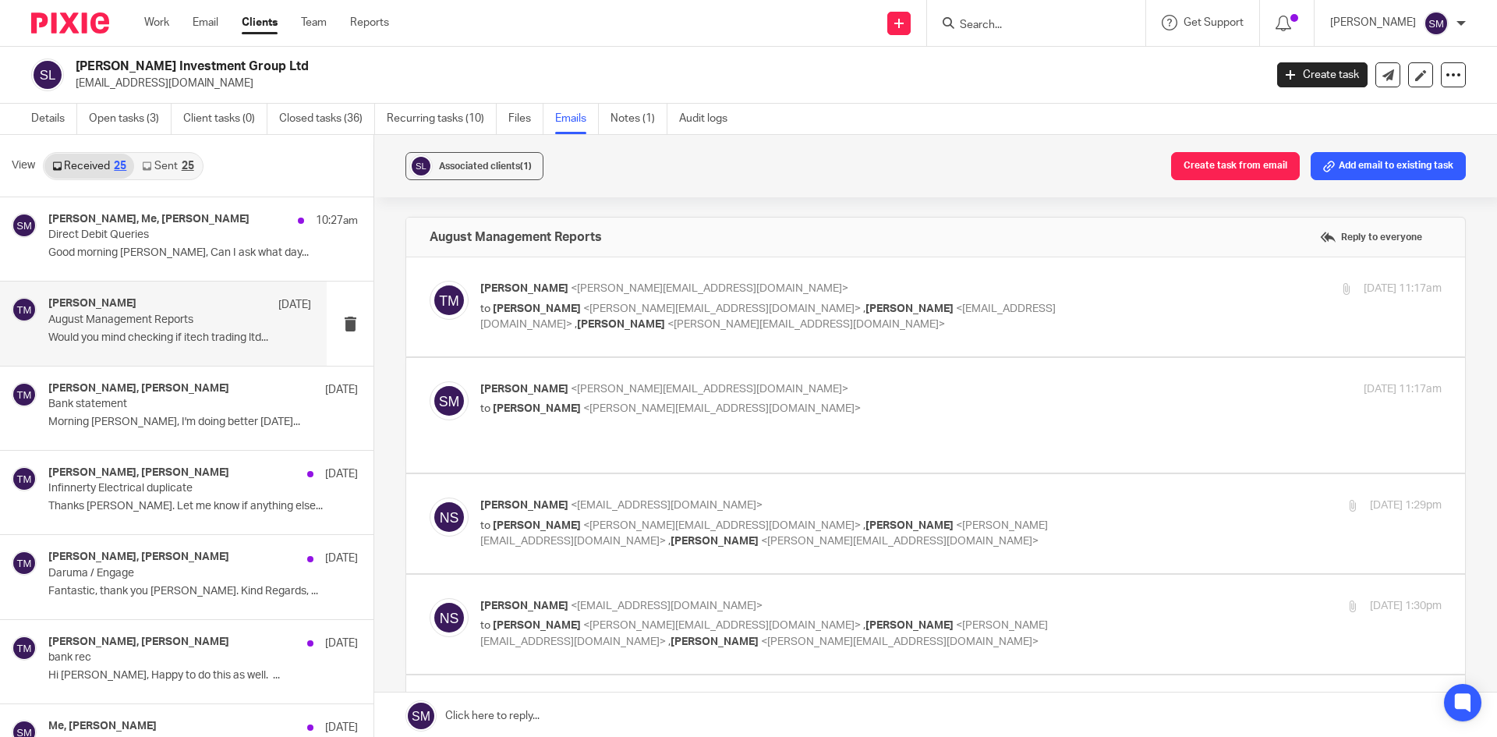
scroll to position [0, 0]
click at [1098, 319] on p "to Omar Shamot <omar@sigproperties.co.uk> , Nick Shamot <nick@sigproperties.co.…" at bounding box center [800, 317] width 641 height 32
checkbox input "true"
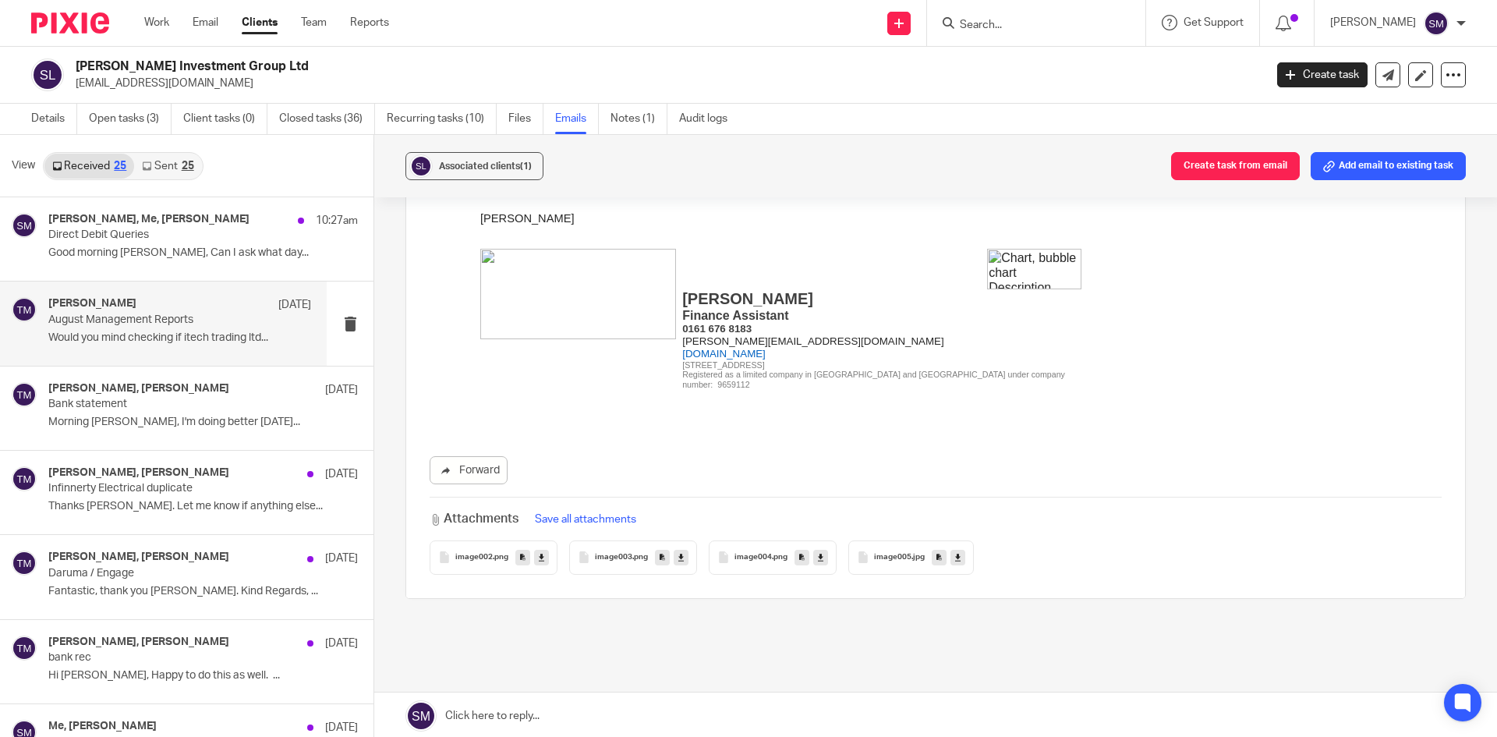
scroll to position [1840, 0]
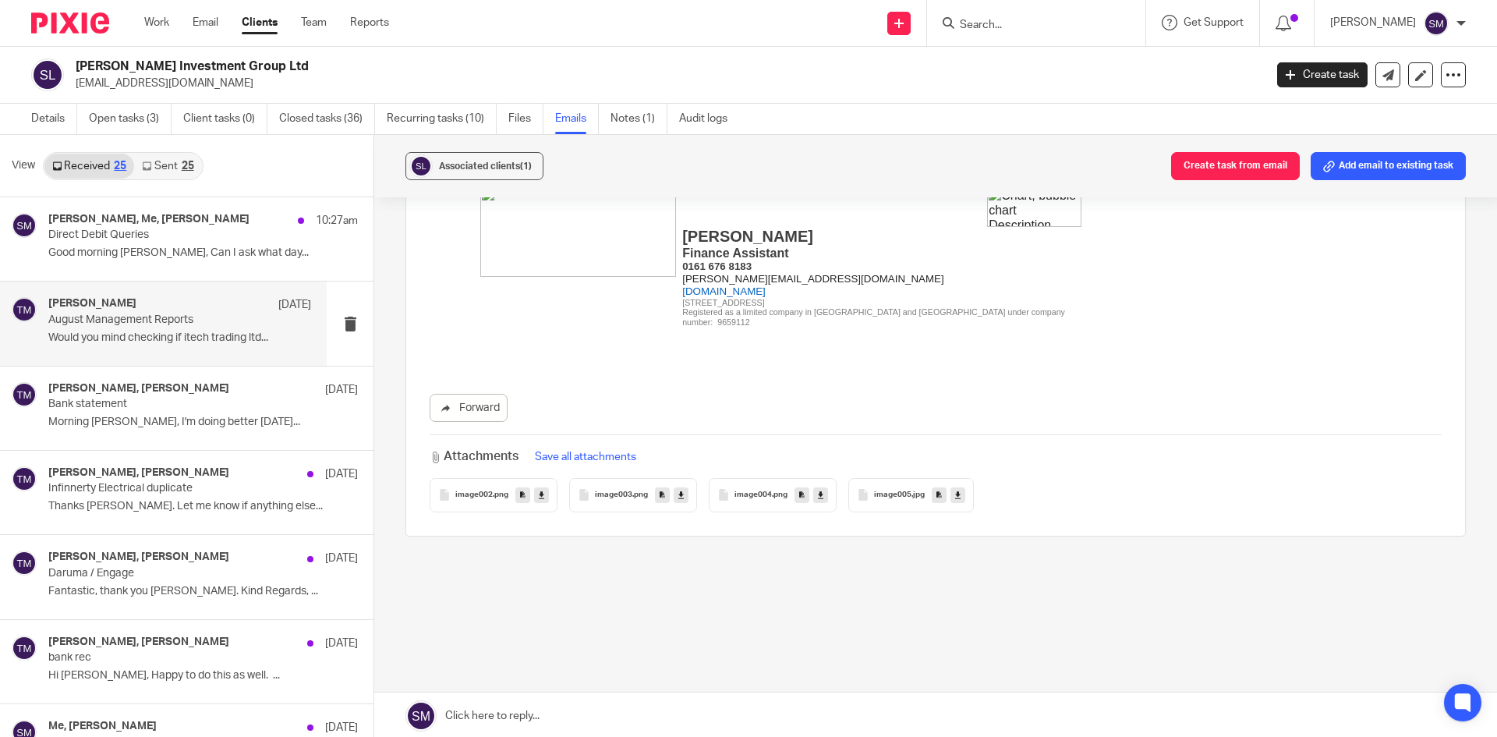
click at [127, 321] on p "August Management Reports" at bounding box center [153, 320] width 211 height 13
click at [89, 162] on link "Received 25" at bounding box center [89, 166] width 90 height 25
click at [168, 167] on link "Sent 25" at bounding box center [167, 166] width 67 height 25
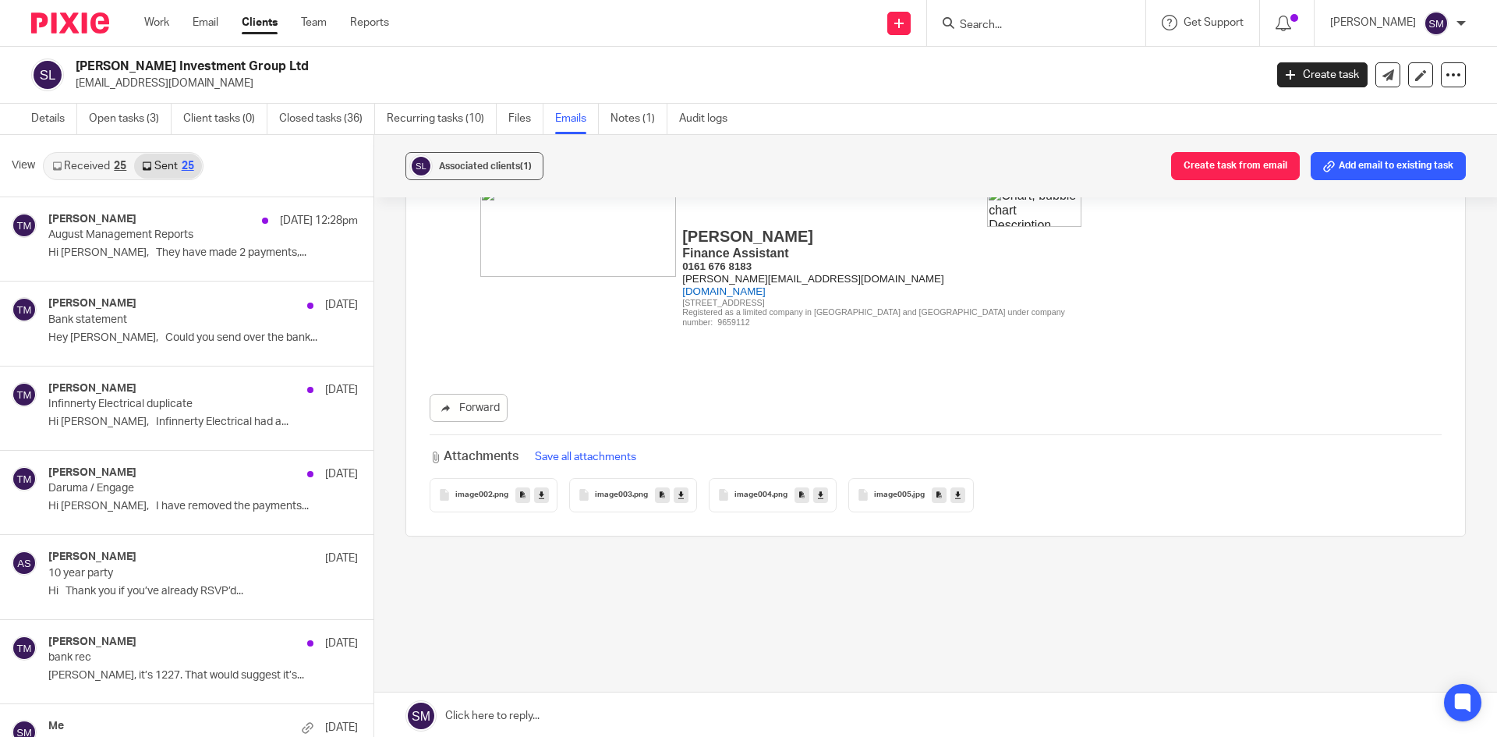
scroll to position [2, 0]
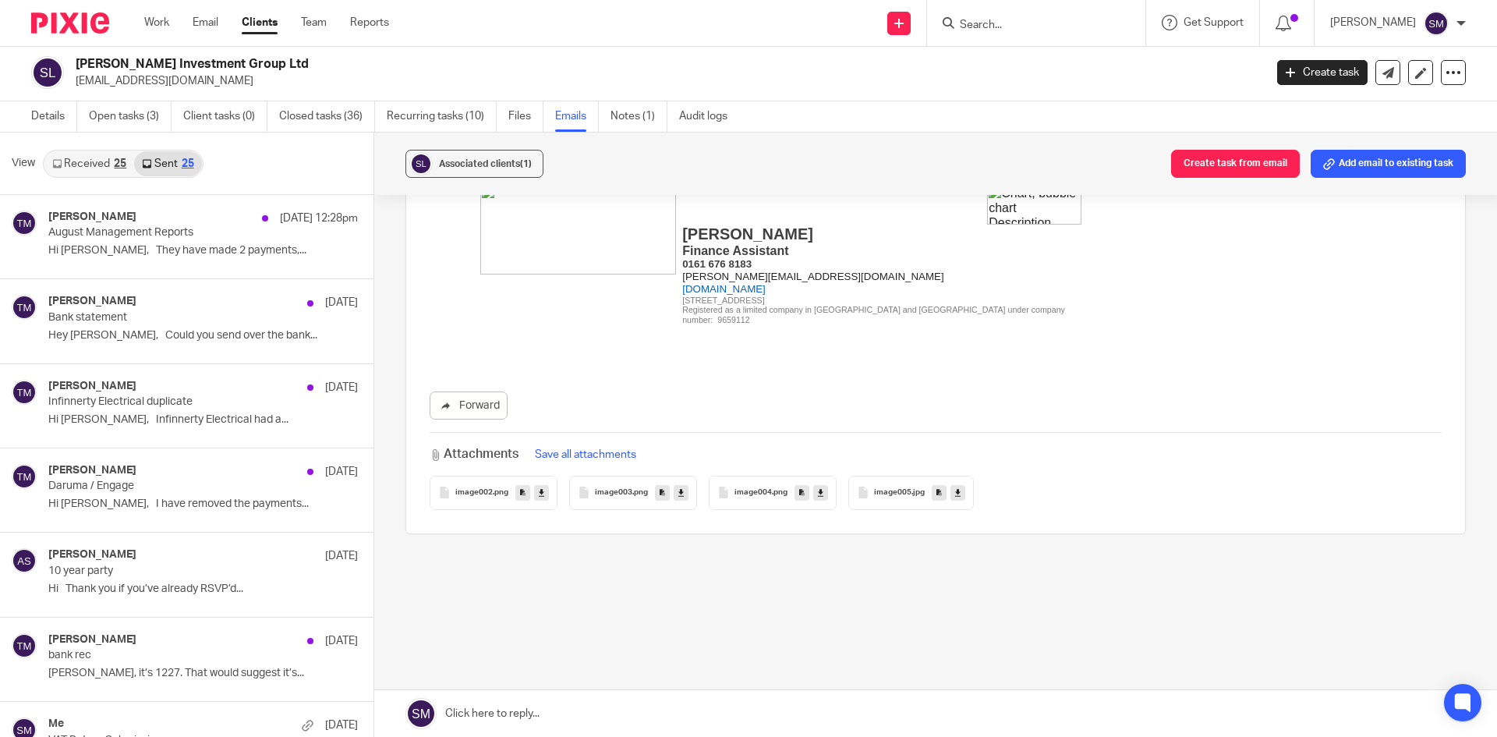
click at [80, 161] on link "Received 25" at bounding box center [89, 163] width 90 height 25
